Goal: Task Accomplishment & Management: Complete application form

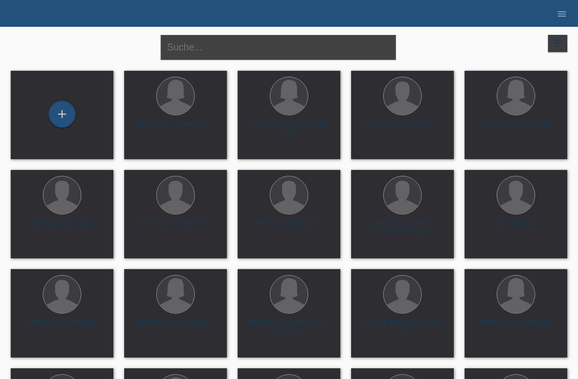
click at [265, 52] on input "text" at bounding box center [279, 47] width 236 height 25
type input "Sharminy"
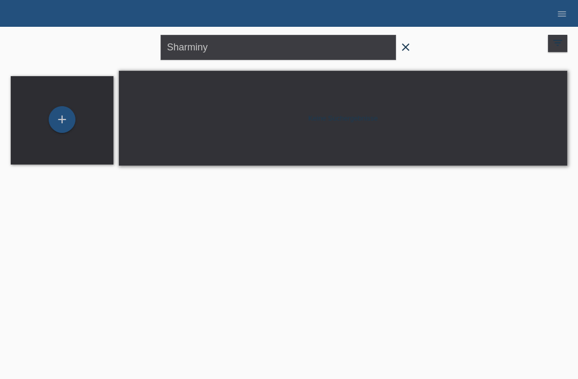
click at [415, 35] on form "Sharminy close" at bounding box center [289, 47] width 257 height 25
click at [409, 44] on icon "close" at bounding box center [406, 47] width 13 height 13
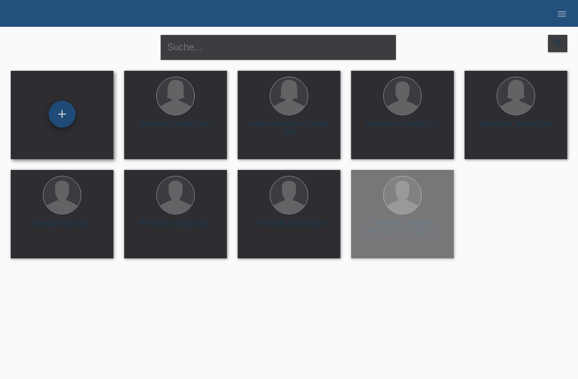
click at [66, 119] on div "+" at bounding box center [62, 114] width 26 height 18
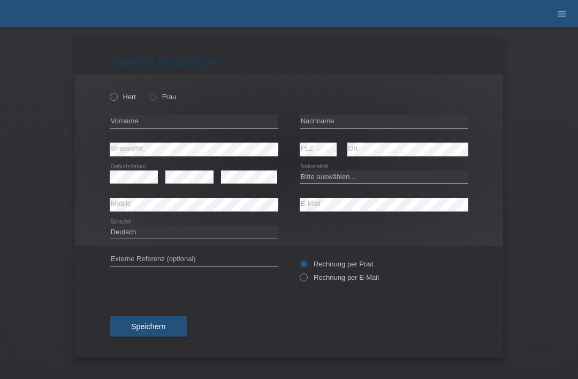
click at [154, 101] on label "Frau" at bounding box center [162, 97] width 27 height 8
click at [154, 100] on input "Frau" at bounding box center [152, 96] width 7 height 7
radio input "true"
click at [384, 119] on input "text" at bounding box center [384, 121] width 169 height 13
type input "Tharmakulasekaram"
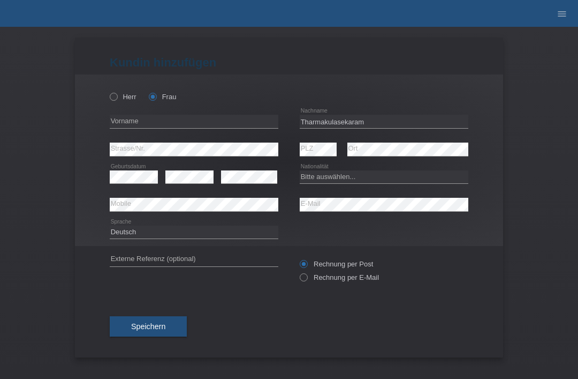
click at [216, 113] on div "error Vorname" at bounding box center [194, 122] width 169 height 28
click at [228, 127] on input "text" at bounding box center [194, 121] width 169 height 13
click at [23, 198] on div "Kund*in hinzufügen Kunde hinzufügen Kundin hinzufügen Herr Frau error Vorname e…" at bounding box center [289, 203] width 578 height 352
click at [195, 106] on div "Herr Frau" at bounding box center [194, 97] width 169 height 22
click at [216, 126] on input "text" at bounding box center [194, 121] width 169 height 13
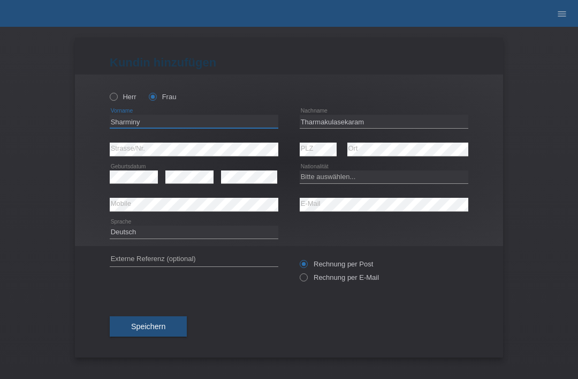
type input "Sharminy"
click at [315, 183] on select "Bitte auswählen... Schweiz Deutschland Liechtenstein Österreich ------------ Af…" at bounding box center [384, 176] width 169 height 13
select select "CH"
click at [118, 327] on button "Speichern" at bounding box center [148, 326] width 77 height 20
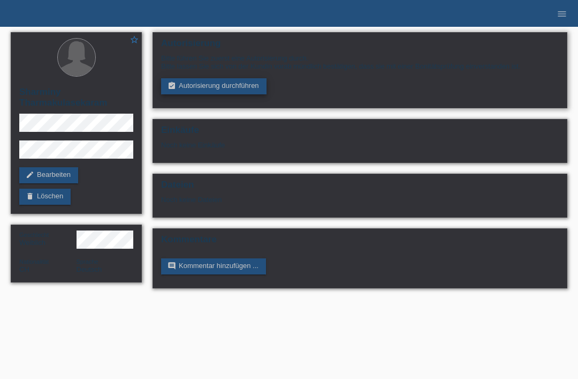
click at [213, 93] on link "assignment_turned_in Autorisierung durchführen" at bounding box center [214, 86] width 106 height 16
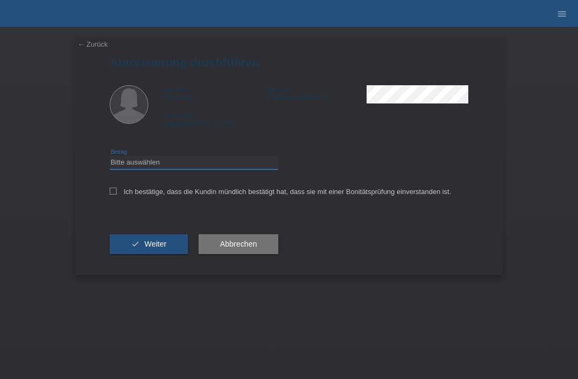
click at [186, 167] on select "Bitte auswählen CHF 1.00 - CHF 499.00 CHF 500.00 - CHF 1'999.00 CHF 2'000.00 - …" at bounding box center [194, 162] width 169 height 13
select select "3"
click at [114, 194] on input "Ich bestätige, dass die Kundin mündlich bestätigt hat, dass sie mit einer Bonit…" at bounding box center [113, 190] width 7 height 7
checkbox input "true"
click at [138, 244] on icon "check" at bounding box center [135, 243] width 9 height 9
